Goal: Task Accomplishment & Management: Use online tool/utility

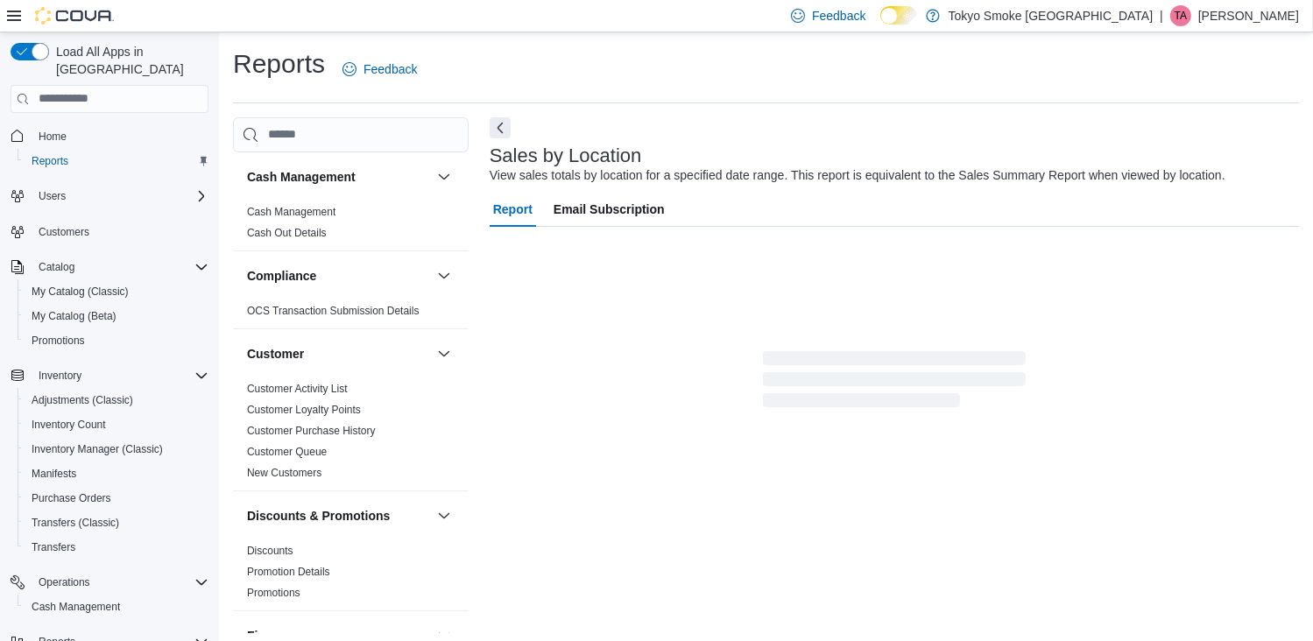
scroll to position [33, 0]
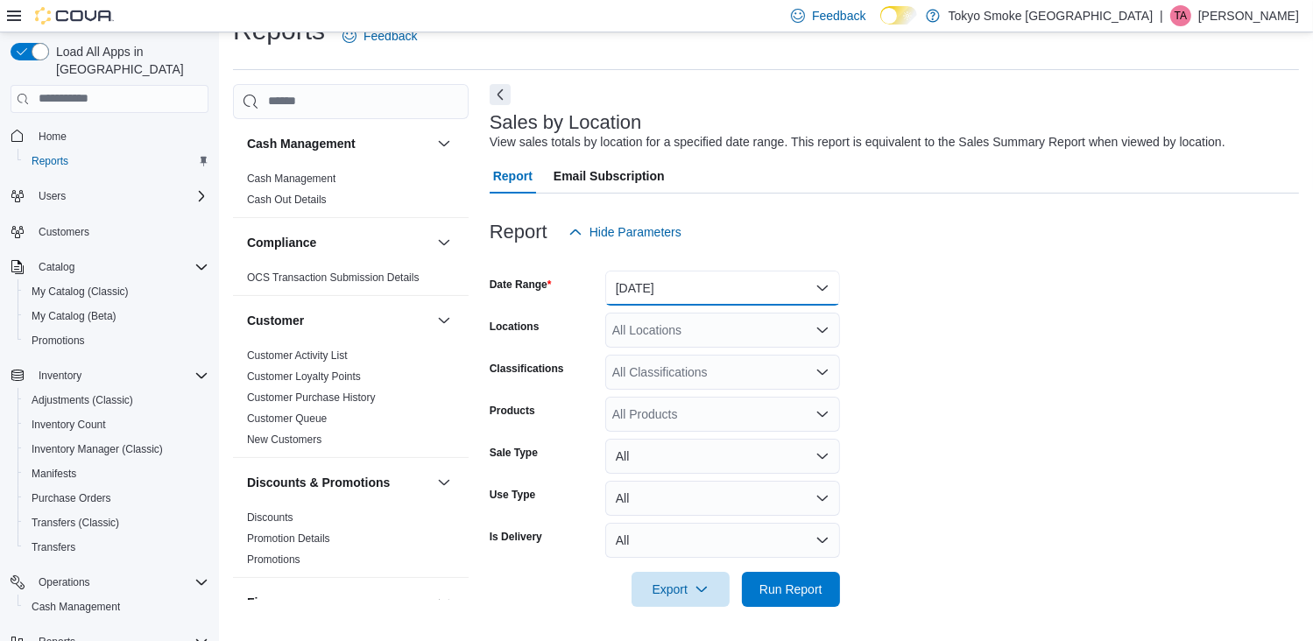
click at [816, 279] on button "[DATE]" at bounding box center [722, 288] width 235 height 35
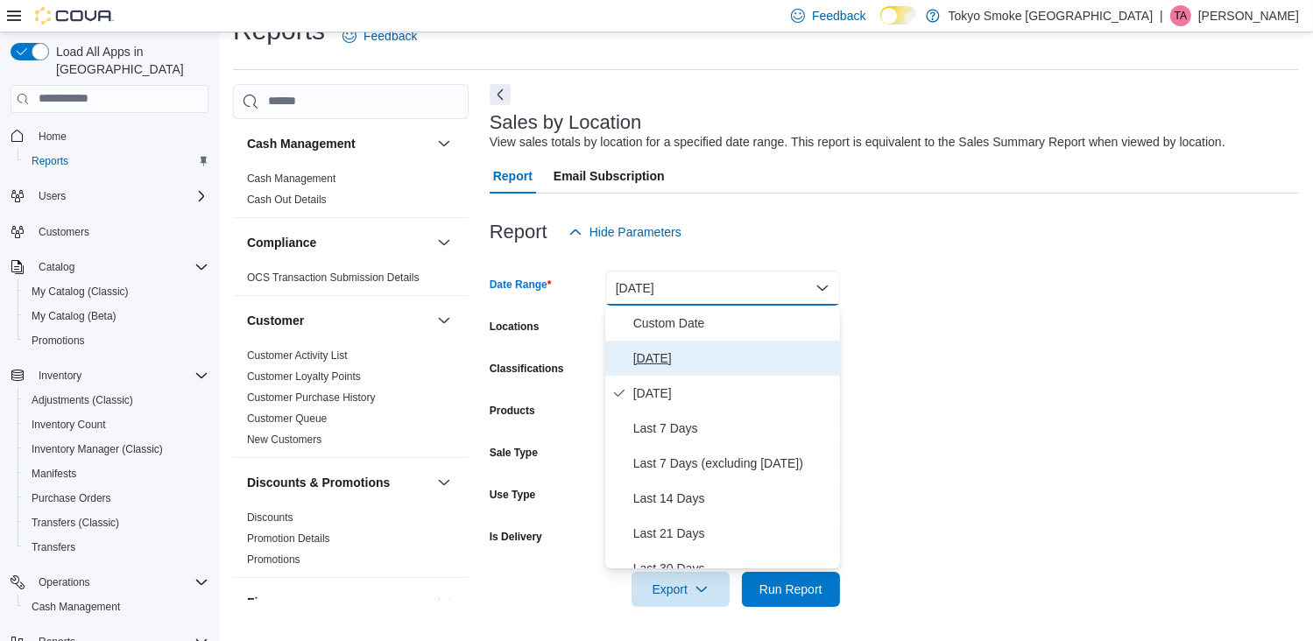
click at [742, 373] on button "[DATE]" at bounding box center [722, 358] width 235 height 35
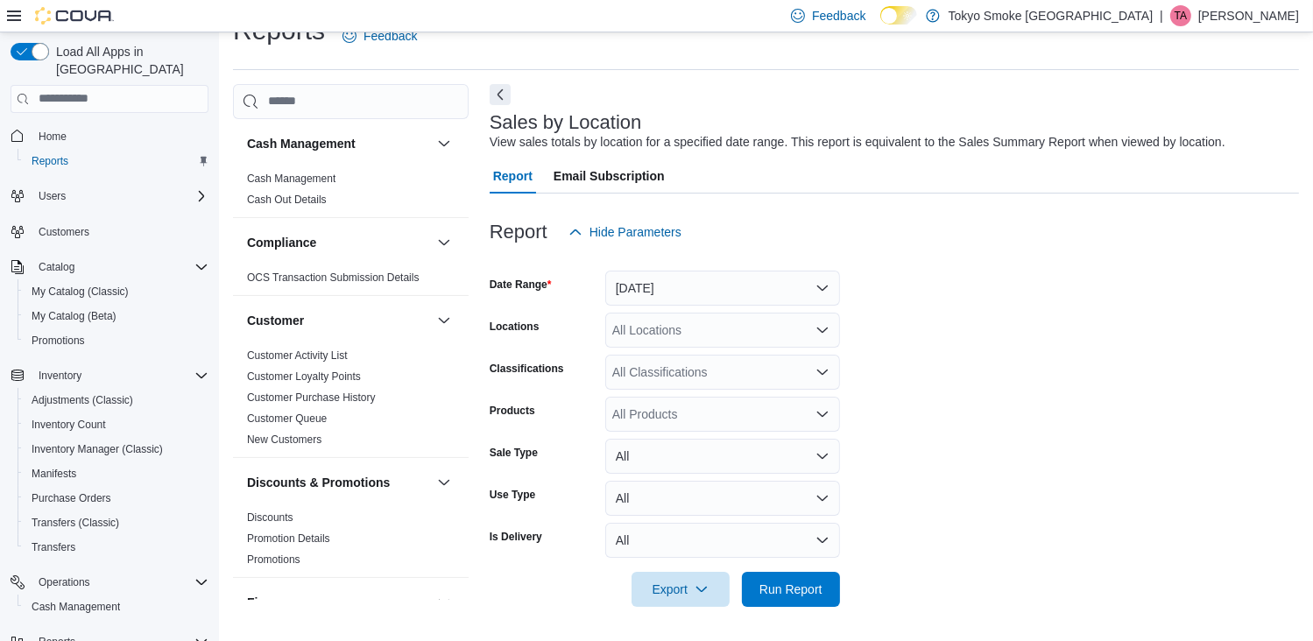
click at [1012, 384] on form "Date Range [DATE] Locations All Locations Classifications All Classifications P…" at bounding box center [894, 428] width 809 height 357
click at [776, 595] on span "Run Report" at bounding box center [790, 589] width 63 height 18
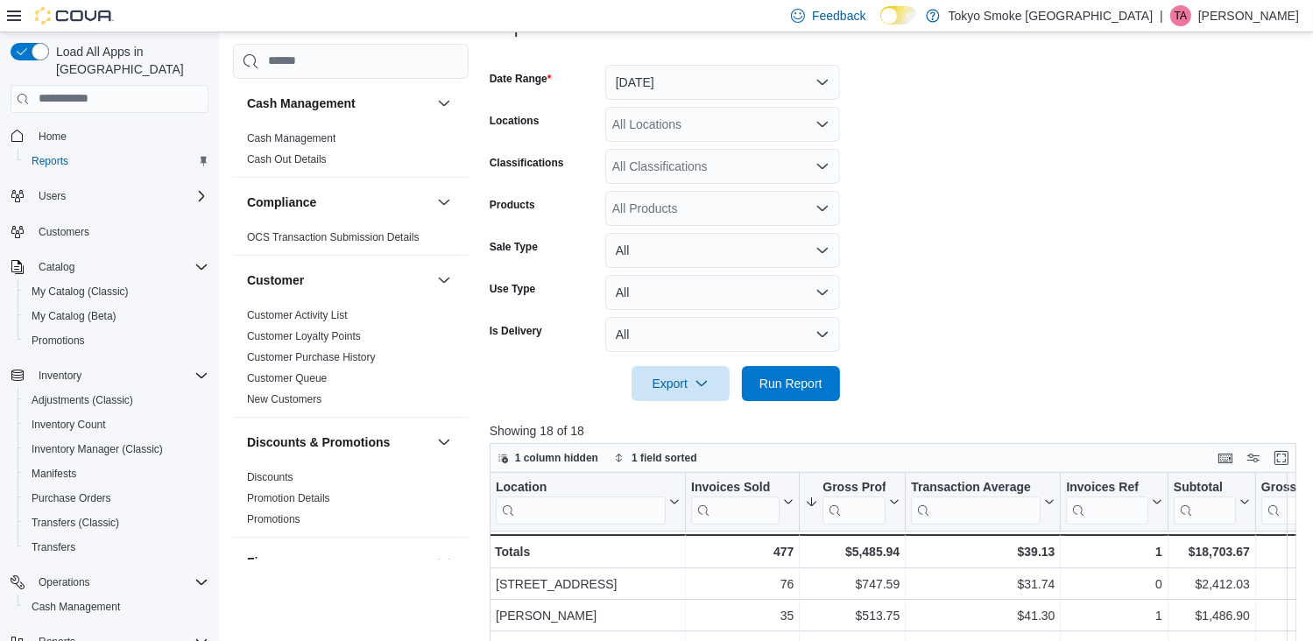
scroll to position [208, 0]
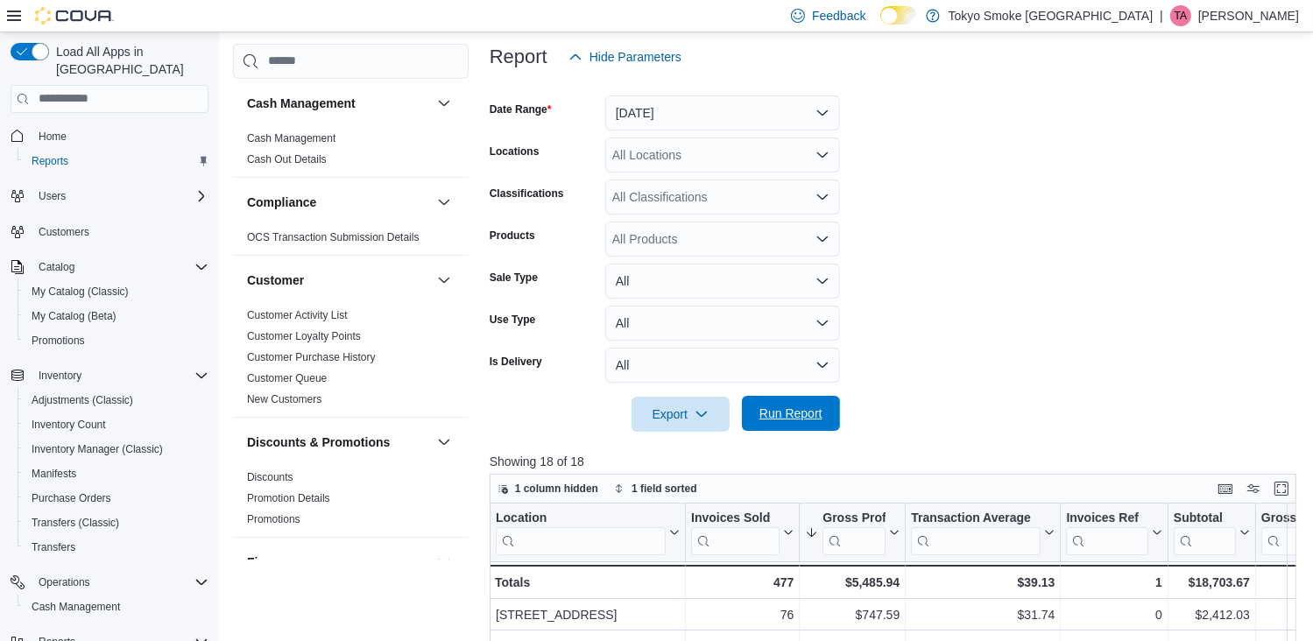
click at [803, 415] on span "Run Report" at bounding box center [790, 414] width 63 height 18
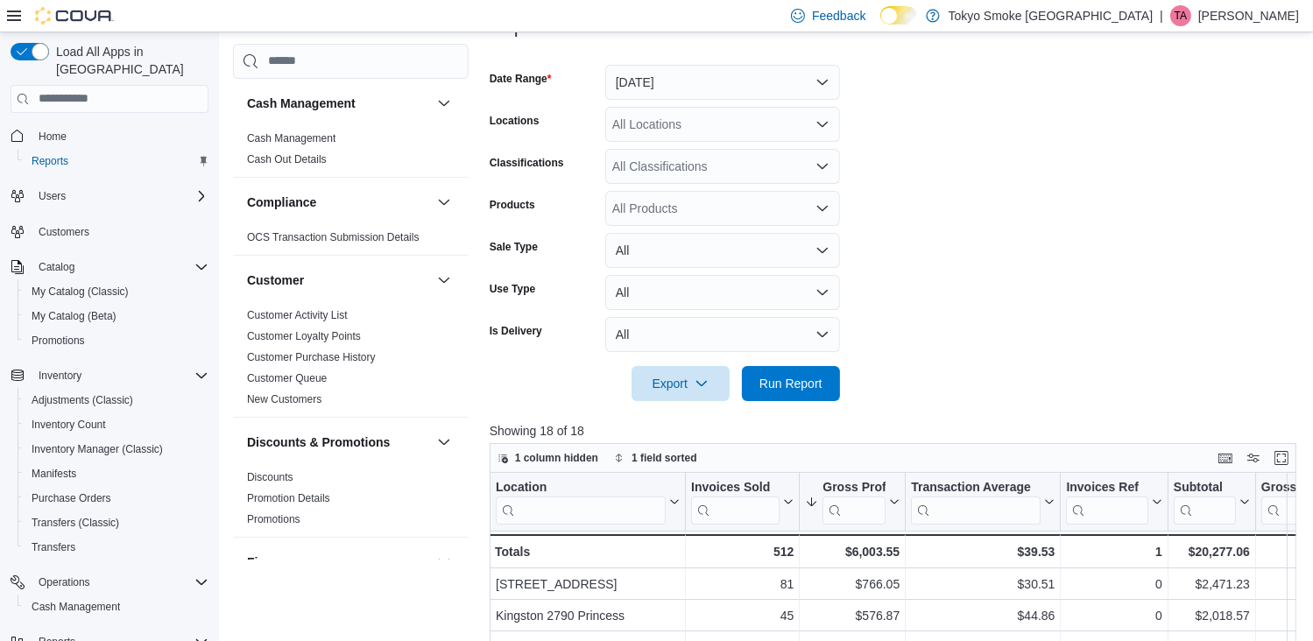
scroll to position [33, 0]
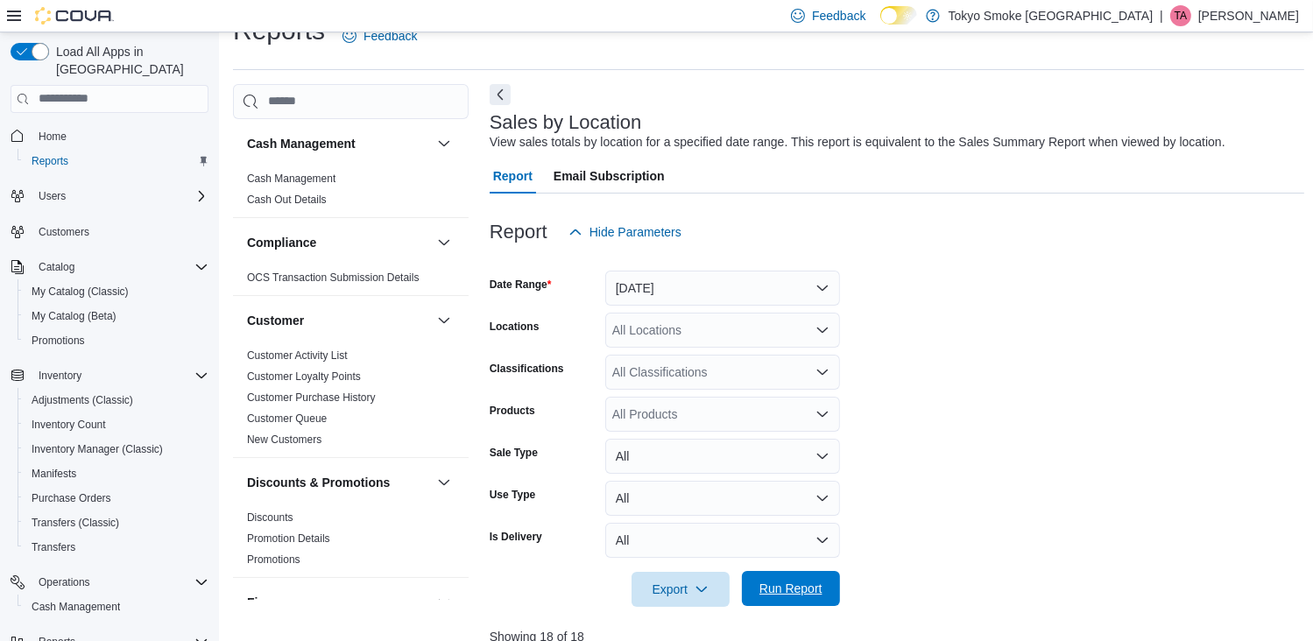
click at [784, 589] on span "Run Report" at bounding box center [790, 589] width 63 height 18
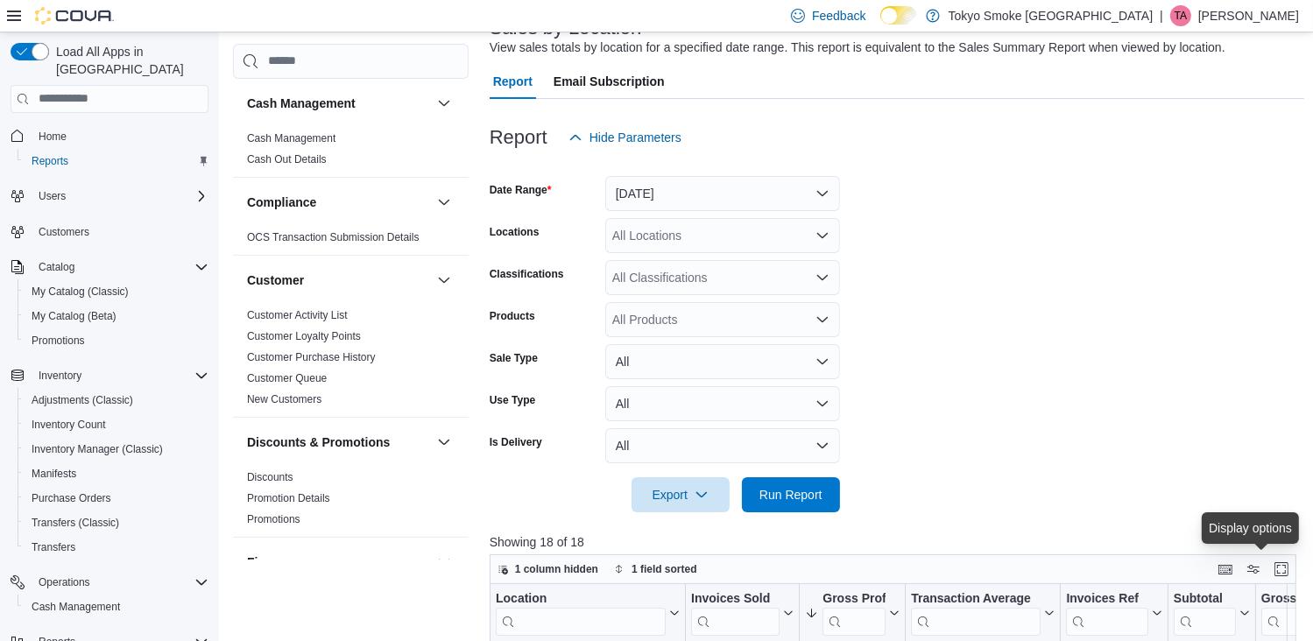
scroll to position [121, 0]
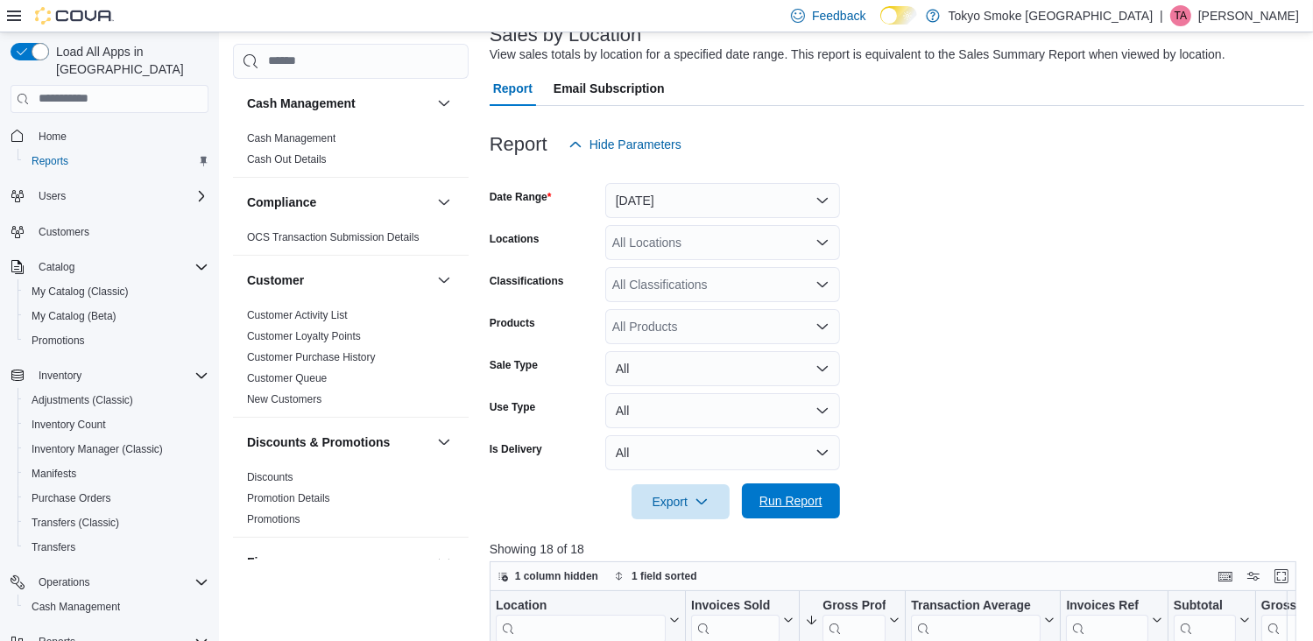
click at [802, 509] on span "Run Report" at bounding box center [790, 500] width 77 height 35
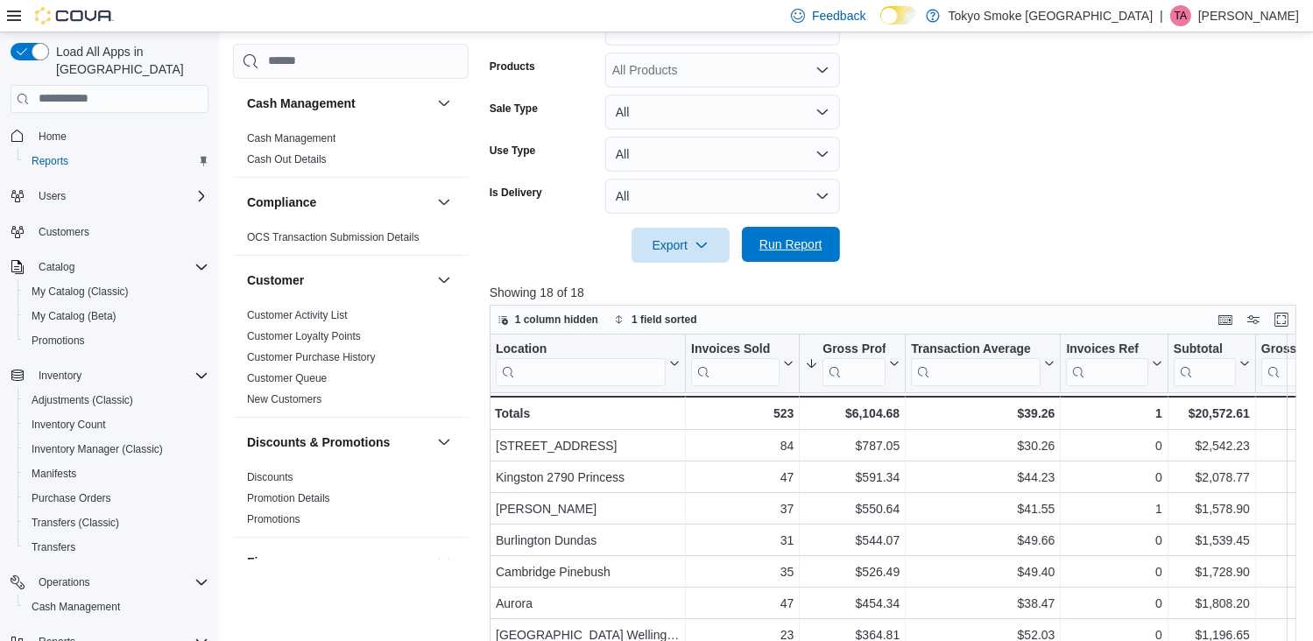
scroll to position [471, 0]
